Goal: Information Seeking & Learning: Compare options

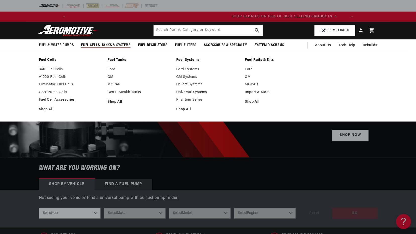
scroll to position [0, 285]
click at [61, 85] on link "Eliminator Fuel Cells" at bounding box center [71, 84] width 64 height 5
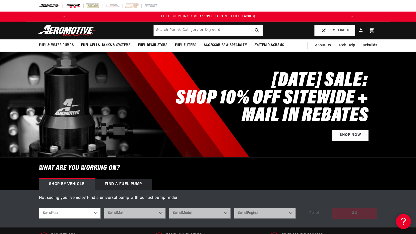
scroll to position [0, 569]
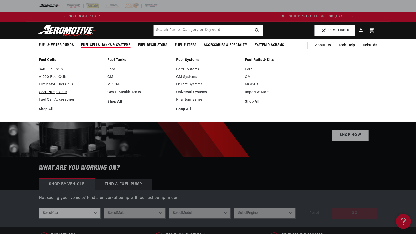
click at [60, 91] on link "Gear Pump Cells" at bounding box center [71, 92] width 64 height 5
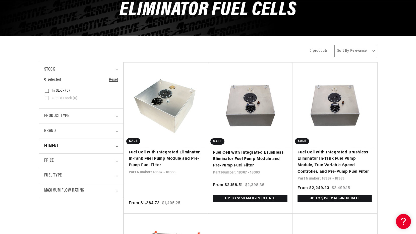
scroll to position [75, 0]
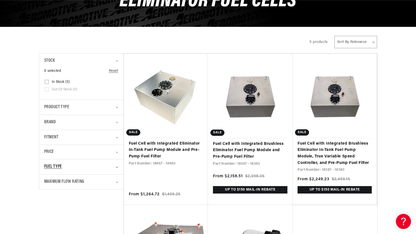
click at [112, 166] on div "Fuel Type" at bounding box center [79, 166] width 70 height 7
click at [108, 177] on summary "Maximum Flow Rating" at bounding box center [81, 181] width 74 height 15
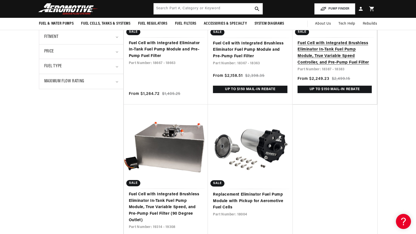
scroll to position [0, 16]
click at [320, 53] on link "Fuel Cell with Integrated Brushless Eliminator In-Tank Fuel Pump Module, True V…" at bounding box center [334, 53] width 74 height 26
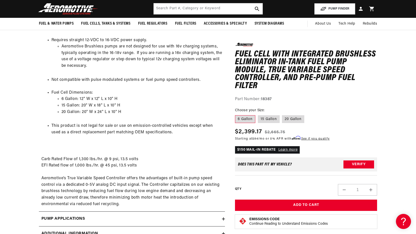
scroll to position [0, 285]
click at [267, 116] on label "15 Gallon" at bounding box center [269, 119] width 22 height 8
click at [258, 114] on input "15 Gallon" at bounding box center [258, 114] width 0 height 0
radio input "true"
click at [287, 116] on label "20 Gallon" at bounding box center [293, 119] width 22 height 8
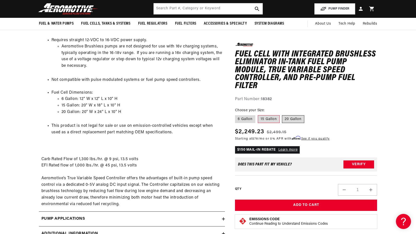
click at [282, 114] on input "20 Gallon" at bounding box center [282, 114] width 0 height 0
radio input "true"
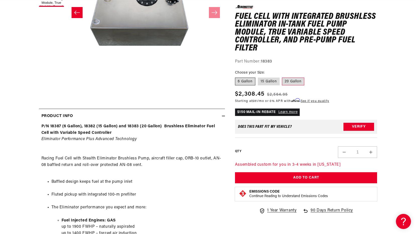
scroll to position [125, 0]
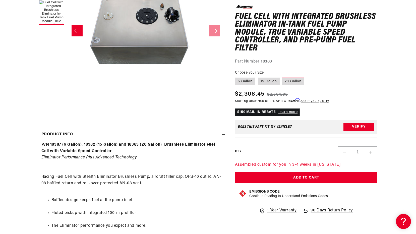
click at [248, 124] on div "Does This part fit My vehicle? Verify" at bounding box center [306, 127] width 142 height 14
click at [247, 79] on label "6 Gallon" at bounding box center [245, 81] width 20 height 8
click at [236, 77] on input "6 Gallon" at bounding box center [236, 76] width 0 height 0
radio input "true"
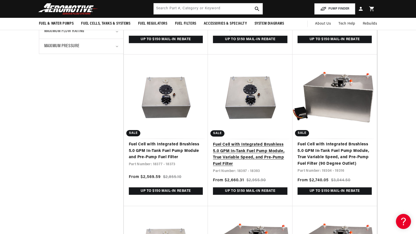
scroll to position [0, 569]
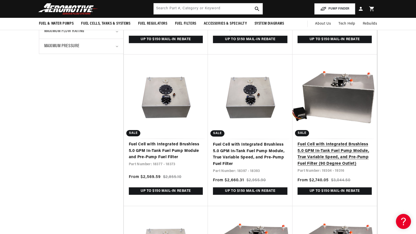
click at [325, 162] on link "Fuel Cell with Integrated Brushless 5.0 GPM In-Tank Fuel Pump Module, True Vari…" at bounding box center [334, 154] width 74 height 26
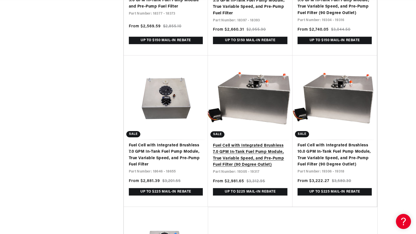
click at [230, 148] on link "Fuel Cell with Integrated Brushless 7.0 GPM In-Tank Fuel Pump Module, True Vari…" at bounding box center [250, 156] width 75 height 26
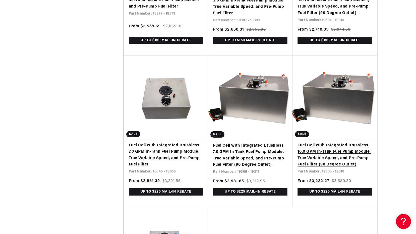
click at [314, 146] on link "Fuel Cell with Integrated Brushless 10.0 GPM In-Tank Fuel Pump Module, True Var…" at bounding box center [334, 155] width 74 height 26
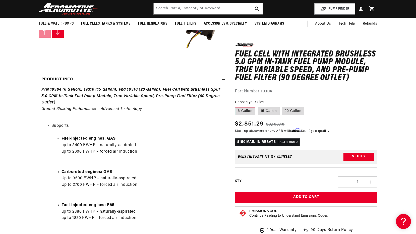
scroll to position [176, 0]
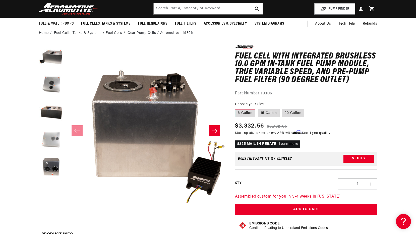
click at [56, 143] on button "Load image 5 in gallery view" at bounding box center [51, 140] width 25 height 25
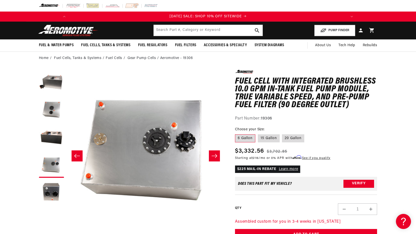
click at [77, 150] on button "Slide left" at bounding box center [77, 155] width 11 height 11
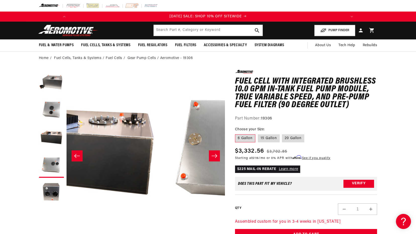
scroll to position [0, 475]
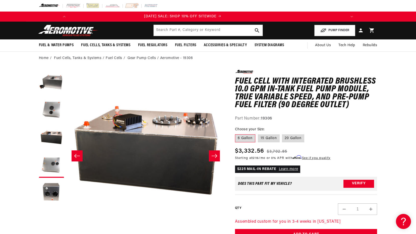
click at [77, 150] on button "Slide left" at bounding box center [77, 155] width 11 height 11
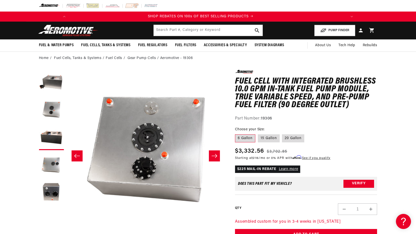
click at [77, 150] on button "Slide left" at bounding box center [77, 155] width 11 height 11
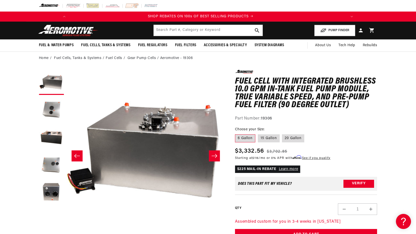
click at [77, 150] on button "Slide left" at bounding box center [77, 155] width 11 height 11
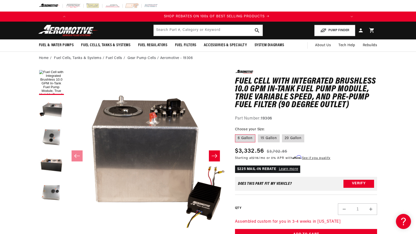
scroll to position [0, 285]
click at [266, 138] on label "15 Gallon" at bounding box center [269, 138] width 22 height 8
click at [258, 134] on input "15 Gallon" at bounding box center [258, 133] width 0 height 0
radio input "true"
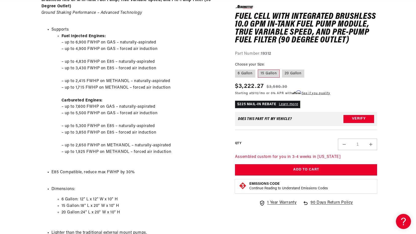
scroll to position [0, 569]
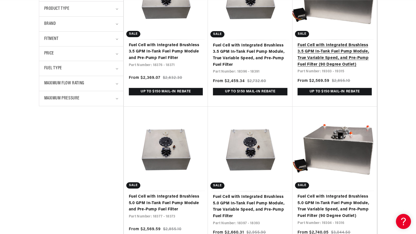
scroll to position [176, 0]
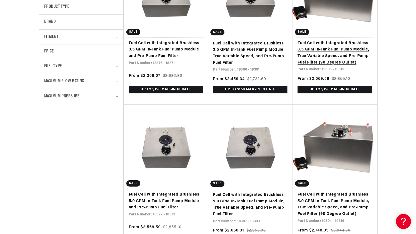
click at [335, 62] on link "Fuel Cell with Integrated Brushless 3.5 GPM In-Tank Fuel Pump Module, True Vari…" at bounding box center [334, 53] width 74 height 26
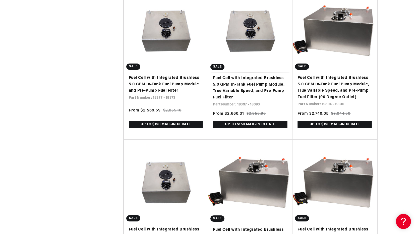
scroll to position [301, 0]
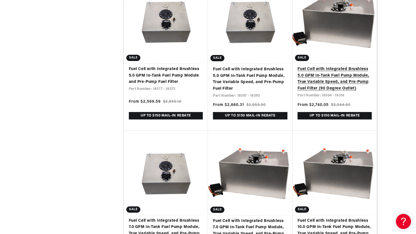
click at [338, 82] on link "Fuel Cell with Integrated Brushless 5.0 GPM In-Tank Fuel Pump Module, True Vari…" at bounding box center [334, 79] width 74 height 26
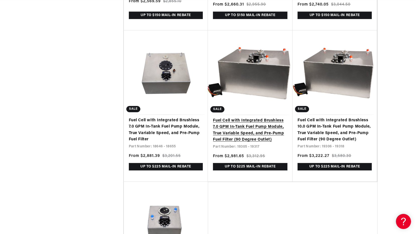
scroll to position [0, 0]
click at [243, 135] on link "Fuel Cell with Integrated Brushless 7.0 GPM In-Tank Fuel Pump Module, True Vari…" at bounding box center [250, 130] width 75 height 26
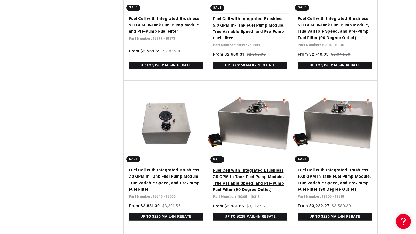
scroll to position [0, 569]
click at [243, 180] on link "Fuel Cell with Integrated Brushless 7.0 GPM In-Tank Fuel Pump Module, True Vari…" at bounding box center [250, 181] width 75 height 26
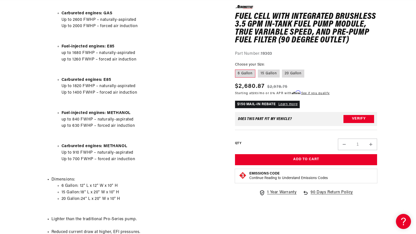
scroll to position [0, 569]
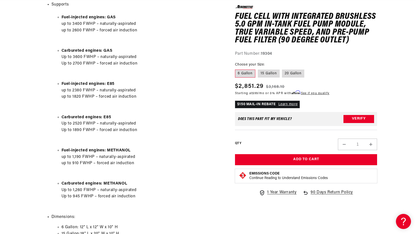
scroll to position [0, 569]
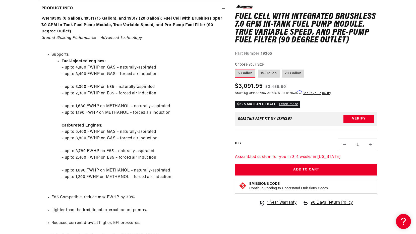
scroll to position [0, 285]
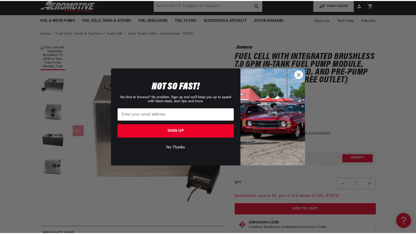
scroll to position [0, 569]
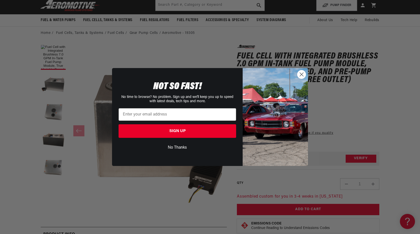
click at [302, 74] on icon "Close dialog" at bounding box center [302, 75] width 4 height 4
